Goal: Navigation & Orientation: Find specific page/section

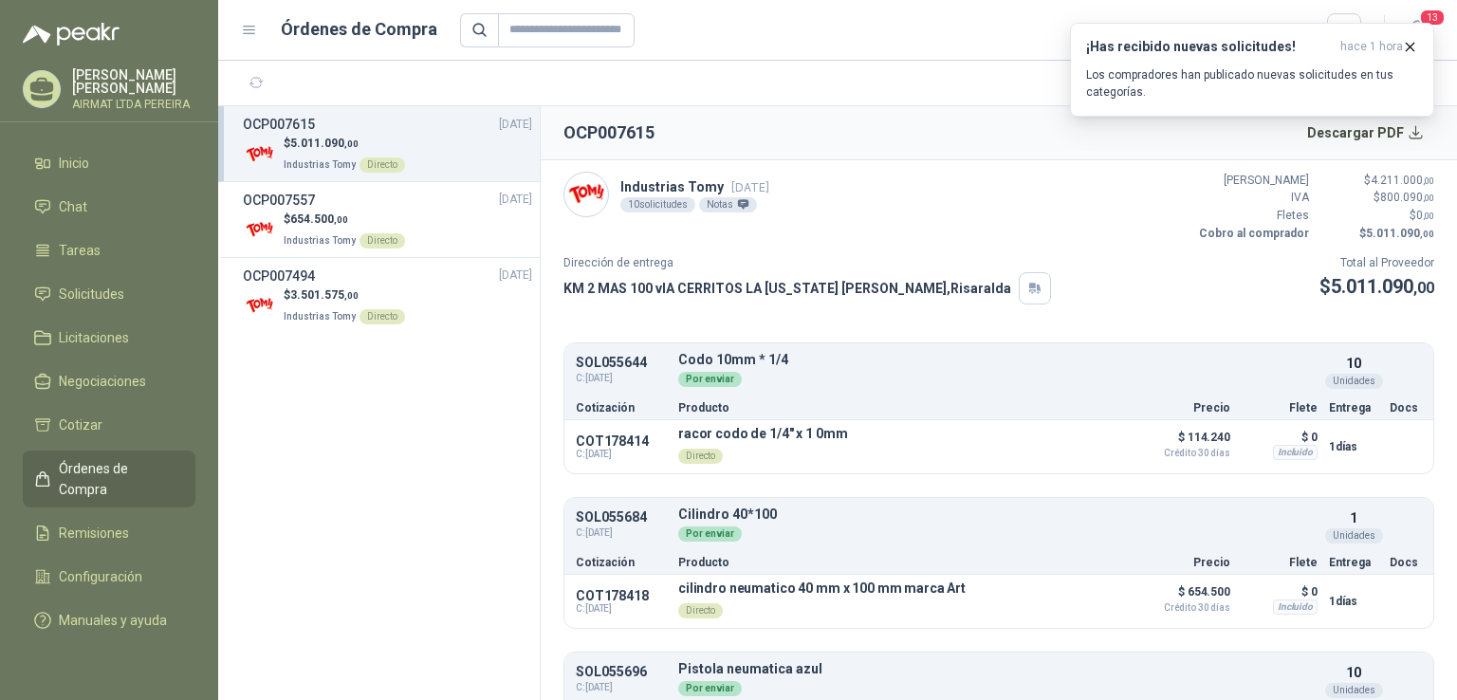
click at [441, 157] on div "$ 5.011.090 ,00 Industrias Tomy Directo" at bounding box center [387, 154] width 289 height 39
click at [1410, 45] on icon "button" at bounding box center [1410, 47] width 16 height 16
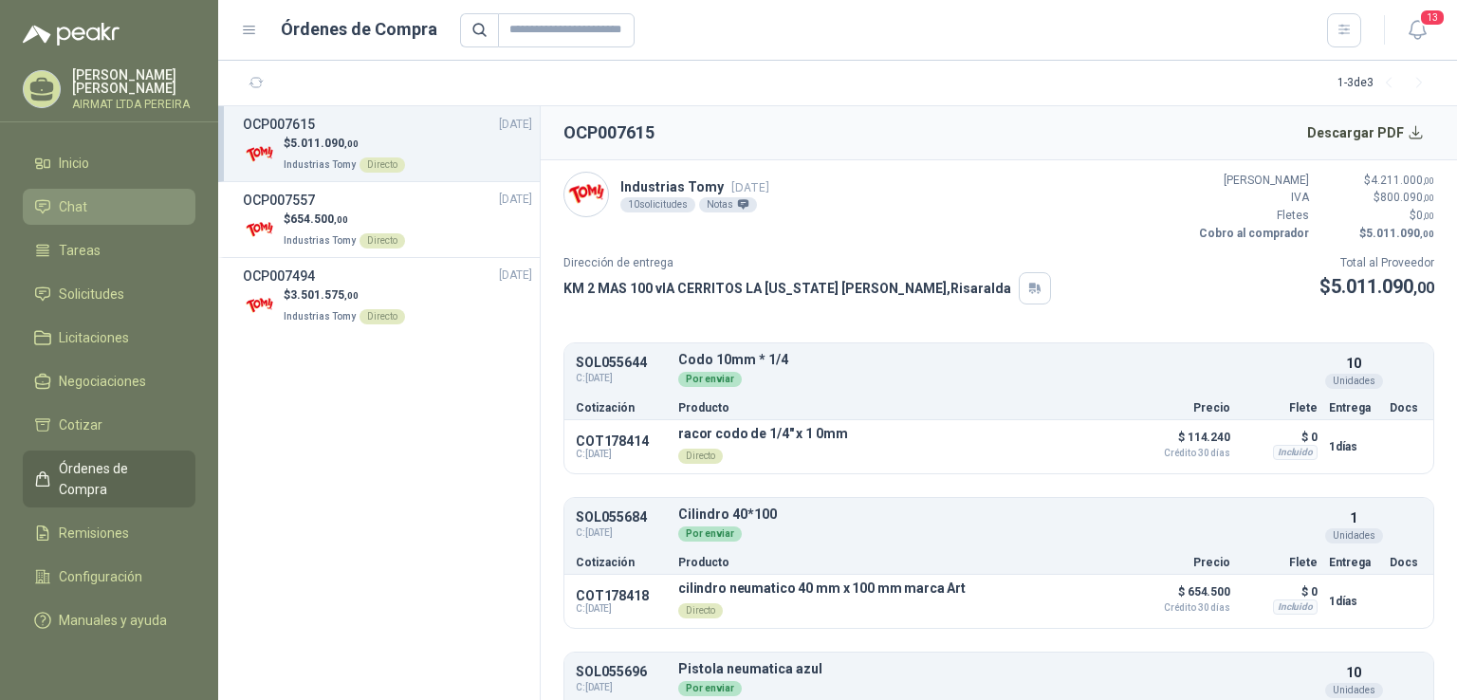
click at [101, 216] on li "Chat" at bounding box center [109, 206] width 150 height 21
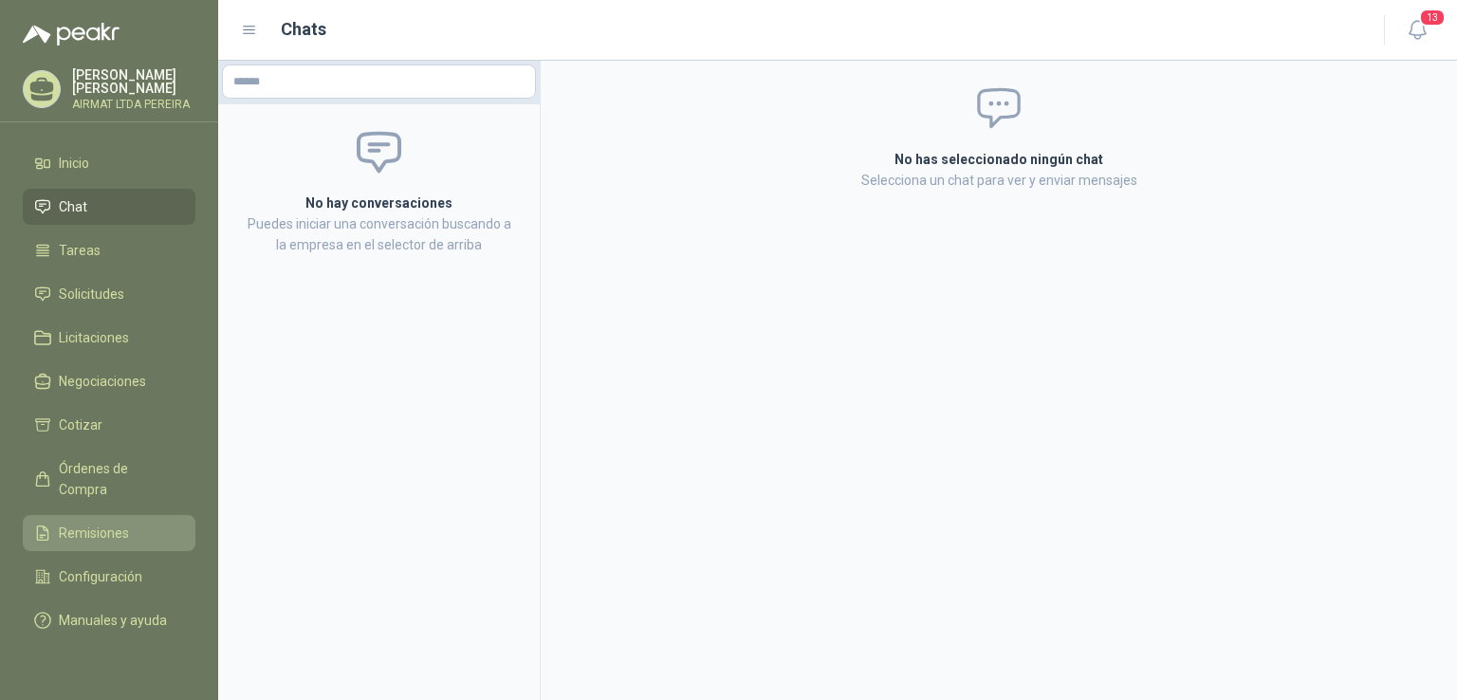
click at [172, 523] on li "Remisiones" at bounding box center [109, 533] width 150 height 21
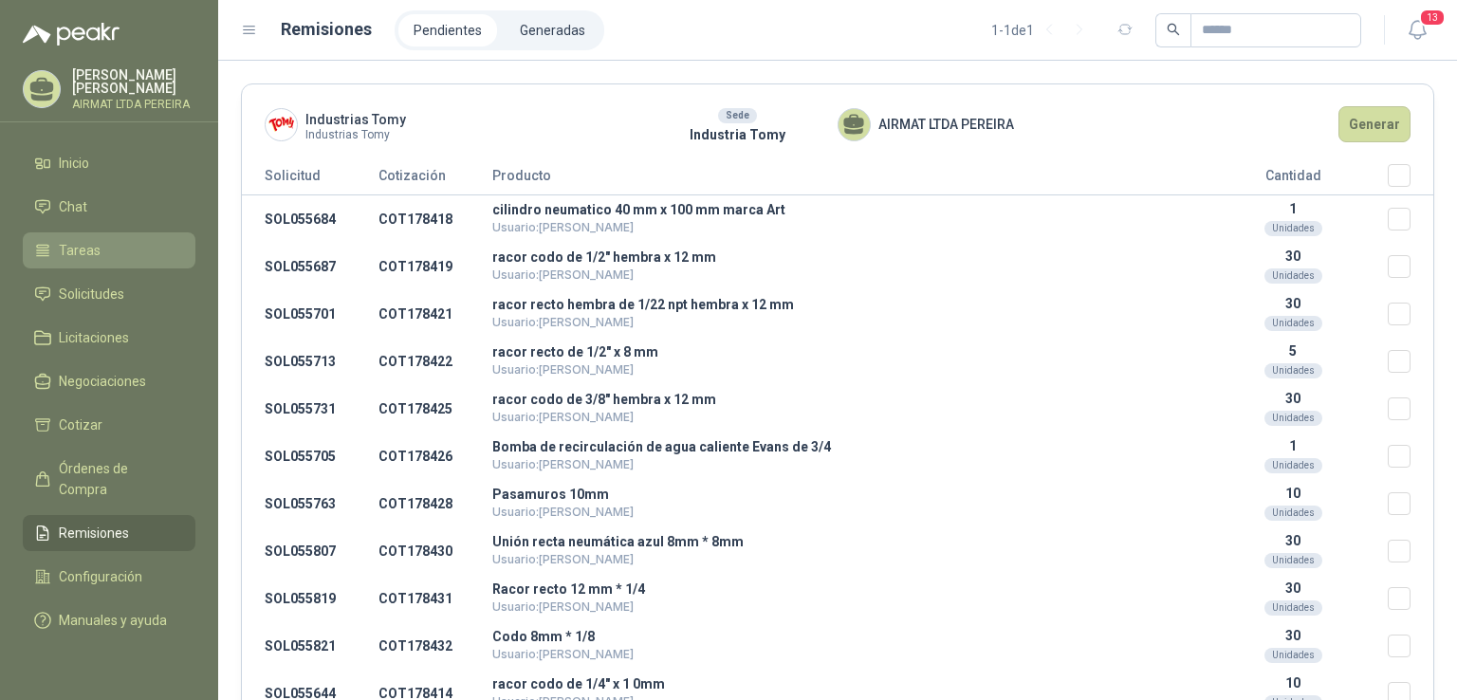
click at [59, 261] on span "Tareas" at bounding box center [80, 250] width 42 height 21
